Goal: Information Seeking & Learning: Find specific fact

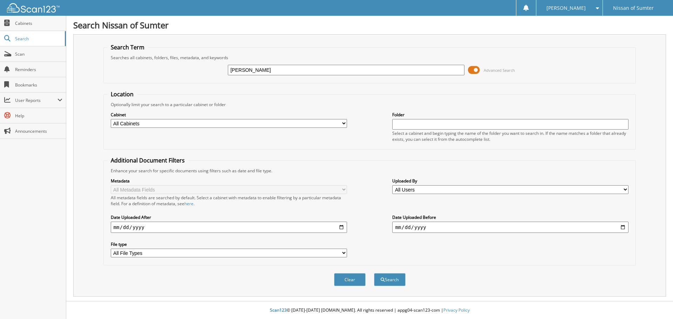
type input "[PERSON_NAME]"
click at [374, 274] on button "Search" at bounding box center [390, 280] width 32 height 13
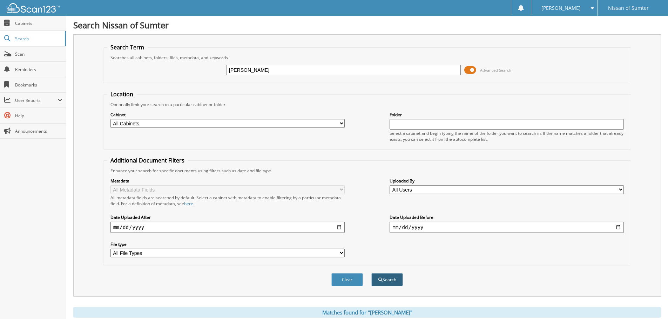
click at [379, 280] on span "submit" at bounding box center [380, 280] width 4 height 4
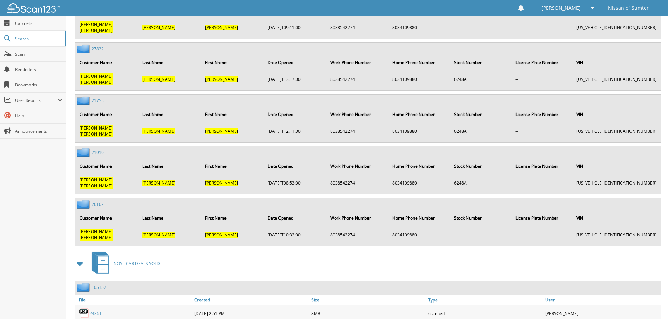
scroll to position [995, 0]
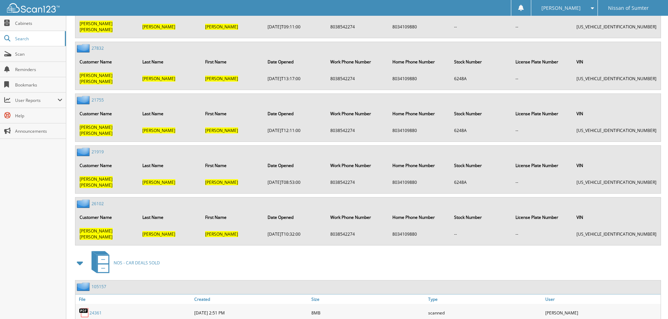
click at [96, 306] on div "24361" at bounding box center [133, 313] width 117 height 14
click at [95, 310] on link "24361" at bounding box center [95, 313] width 12 height 6
